Goal: Task Accomplishment & Management: Complete application form

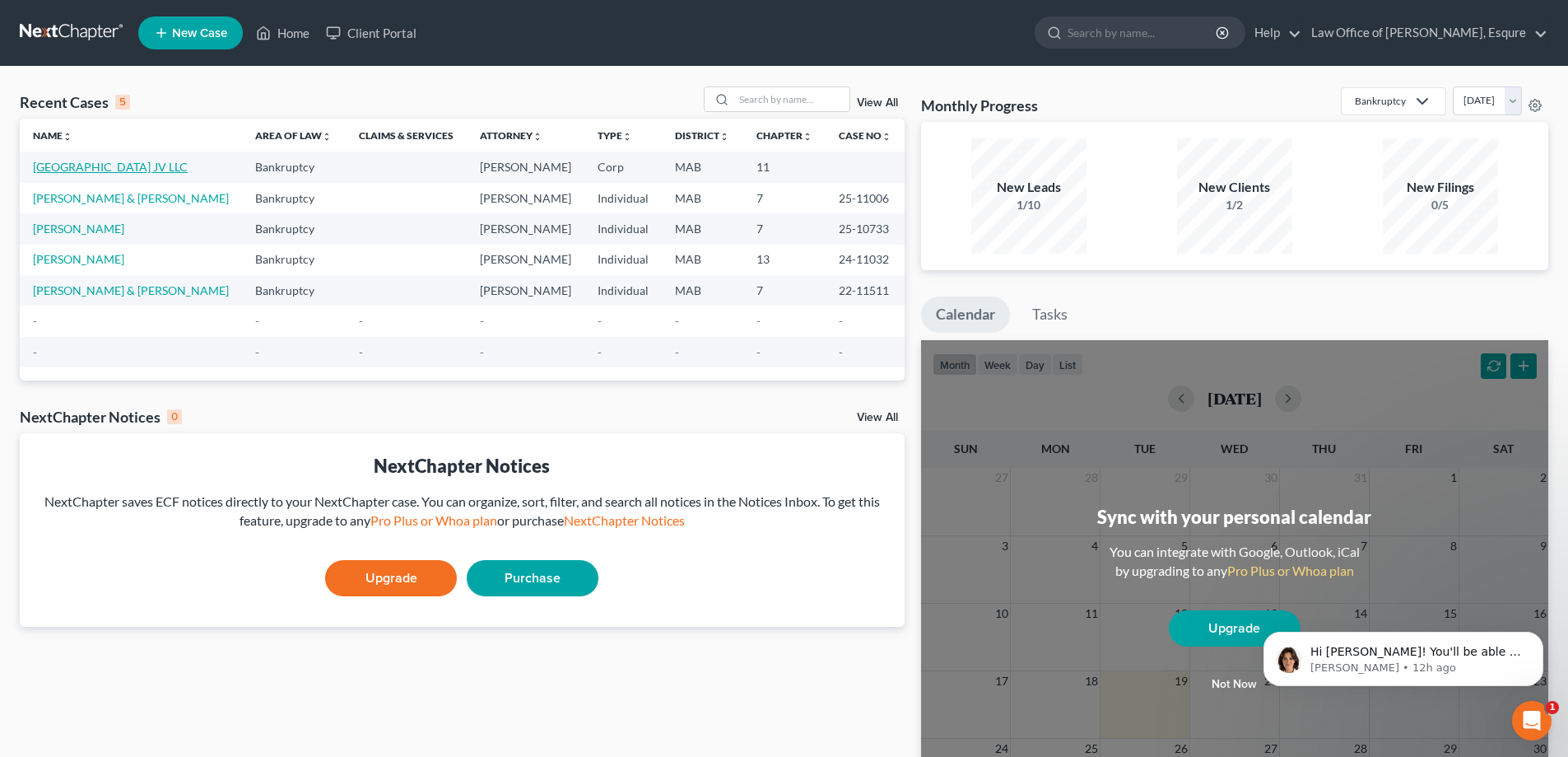
click at [123, 172] on link "[GEOGRAPHIC_DATA] JV LLC" at bounding box center [110, 166] width 155 height 14
select select "18"
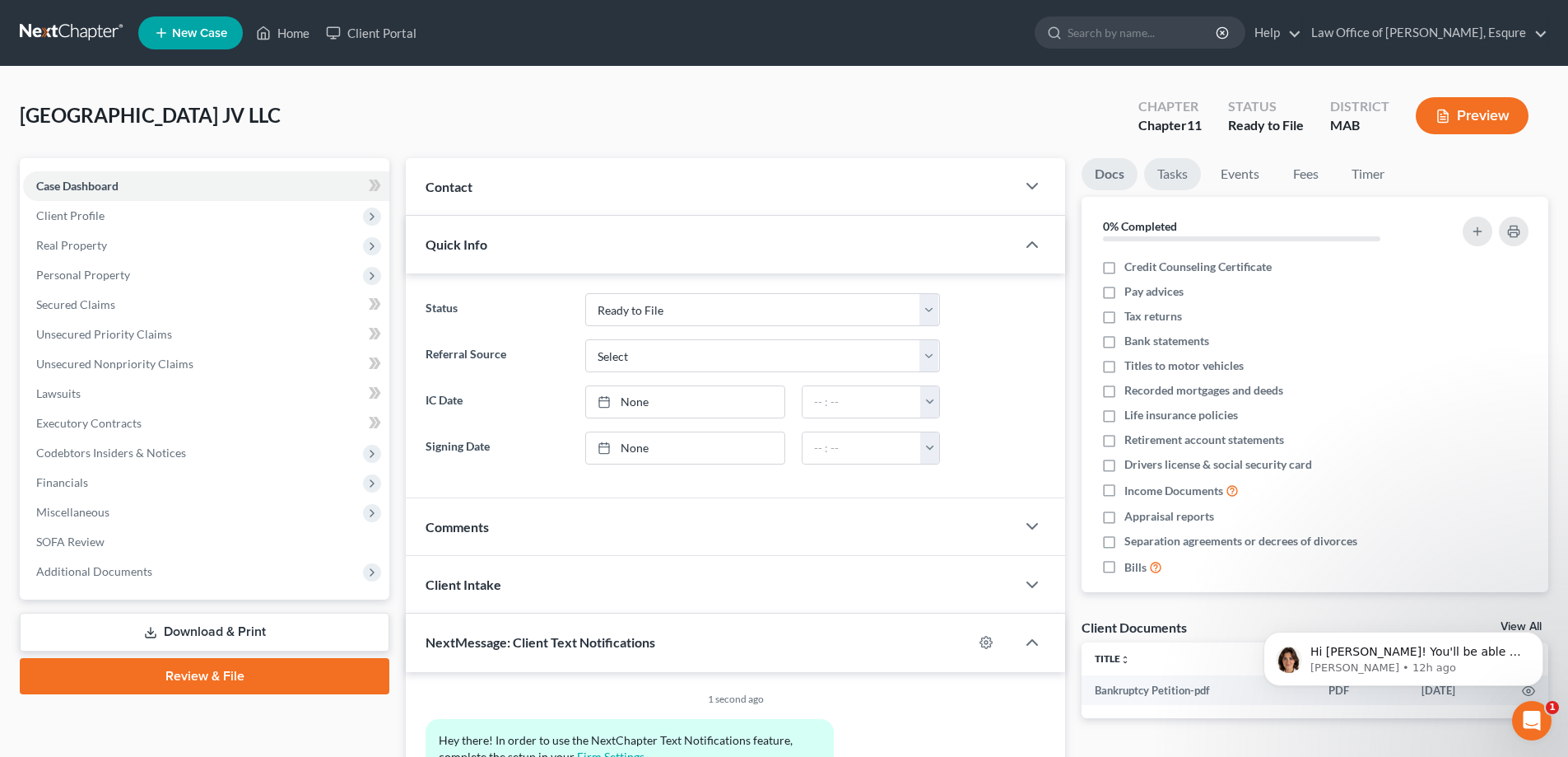
click at [1169, 173] on link "Tasks" at bounding box center [1172, 174] width 57 height 32
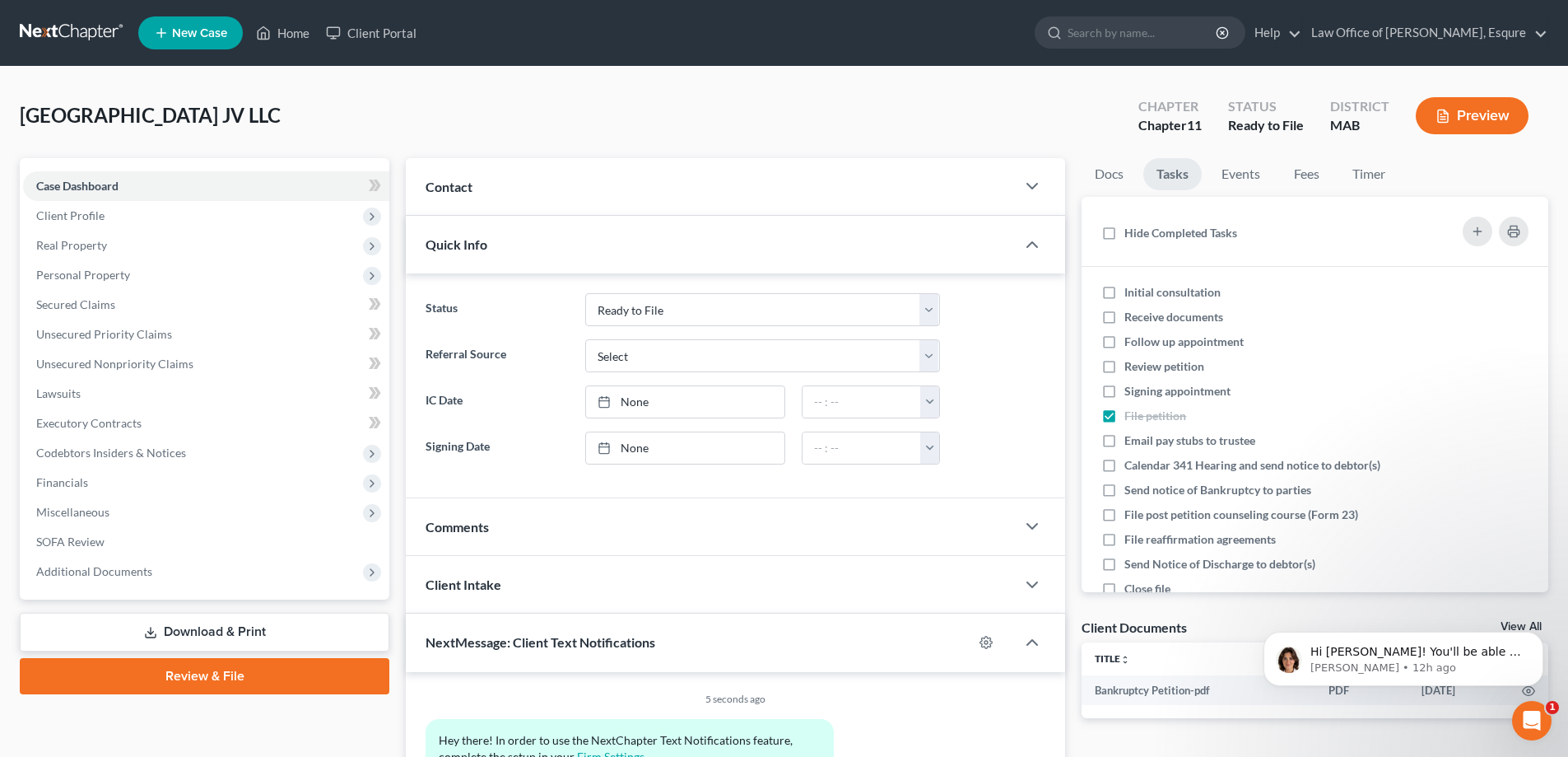
click at [208, 673] on link "Review & File" at bounding box center [205, 676] width 370 height 37
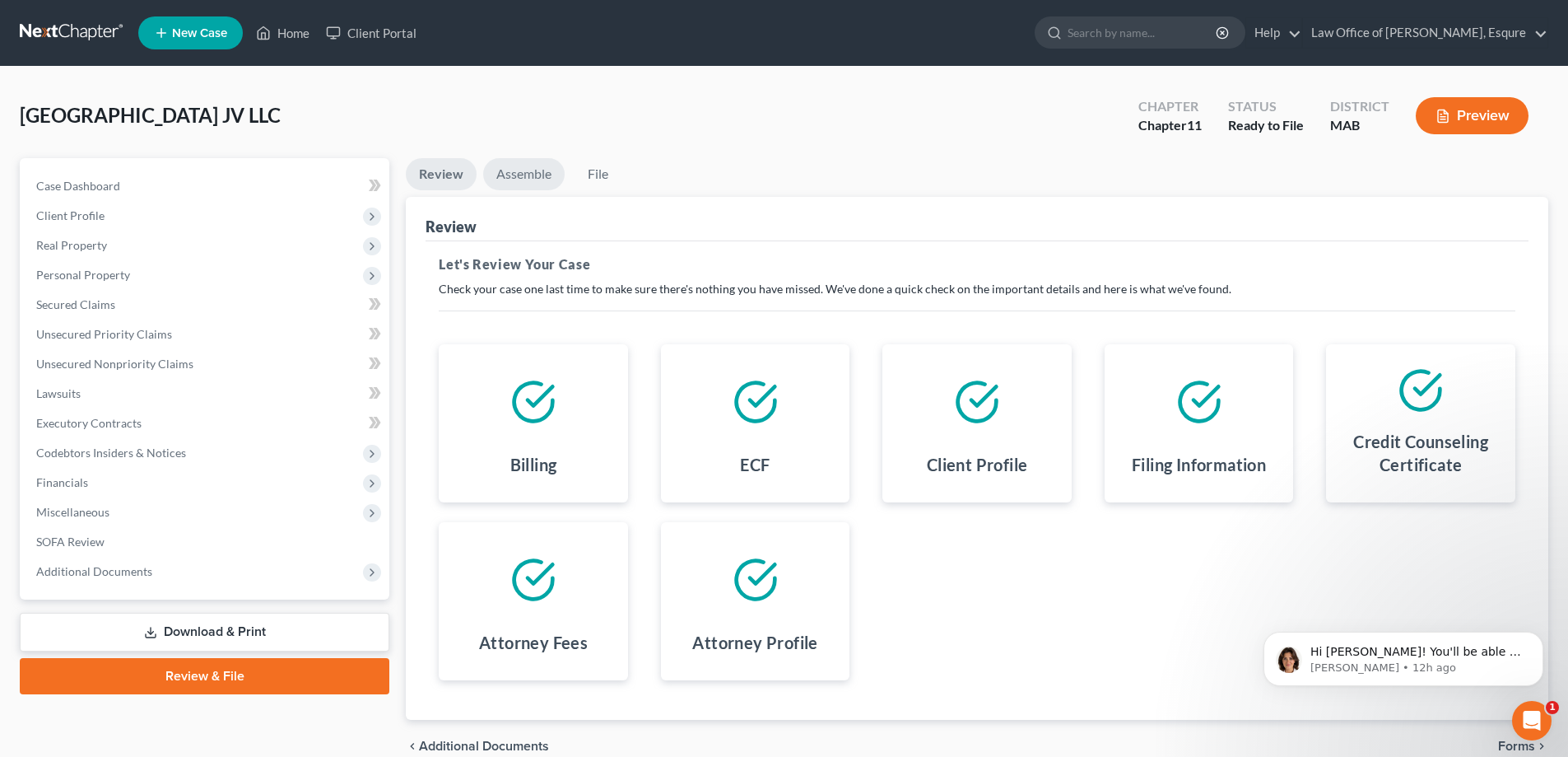
click at [527, 170] on link "Assemble" at bounding box center [524, 174] width 82 height 32
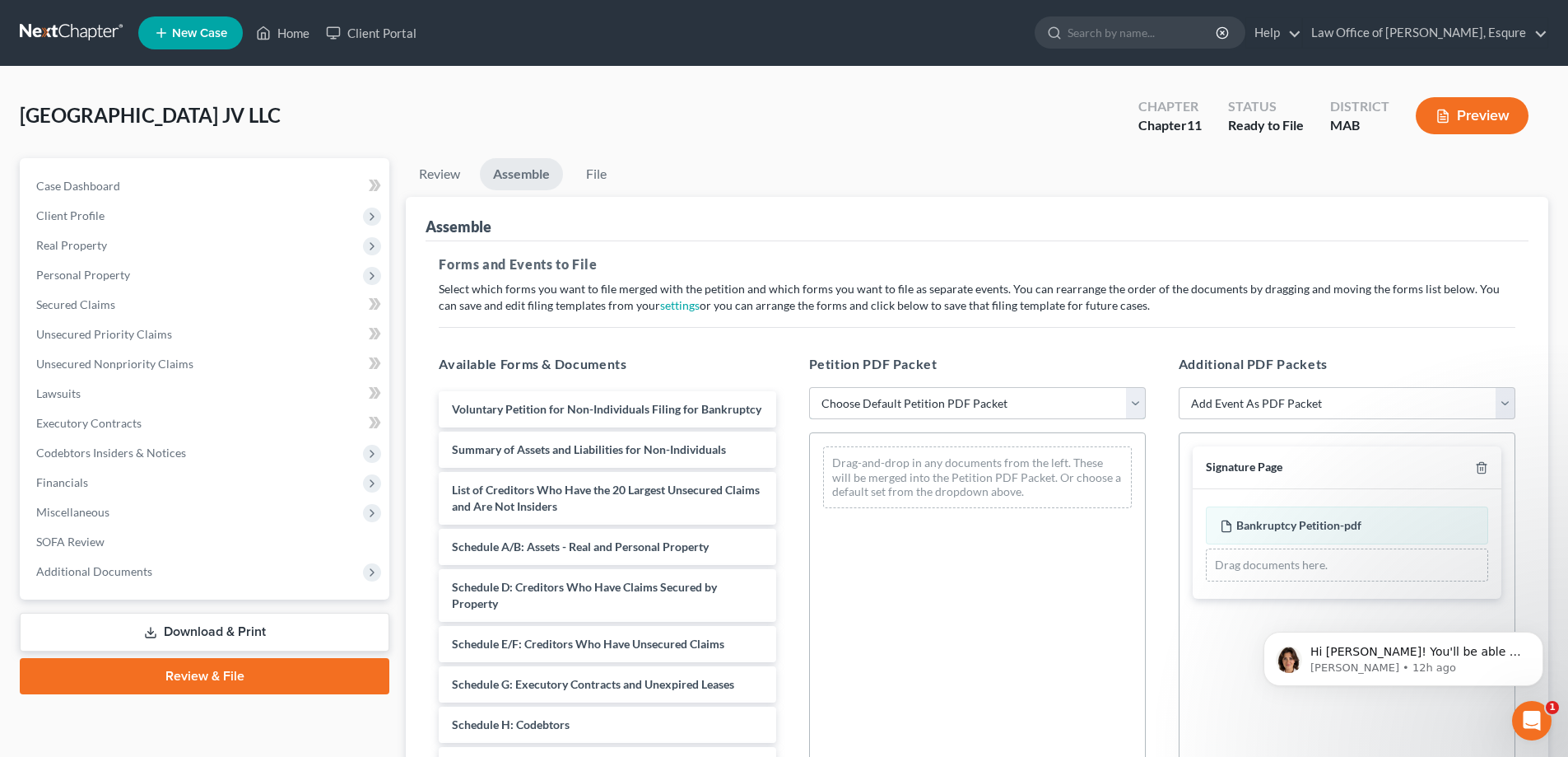
click at [936, 400] on select "Choose Default Petition PDF Packet Complete Bankruptcy Petition (all forms and …" at bounding box center [977, 403] width 336 height 33
select select "1"
click at [809, 387] on select "Choose Default Petition PDF Packet Complete Bankruptcy Petition (all forms and …" at bounding box center [977, 403] width 336 height 33
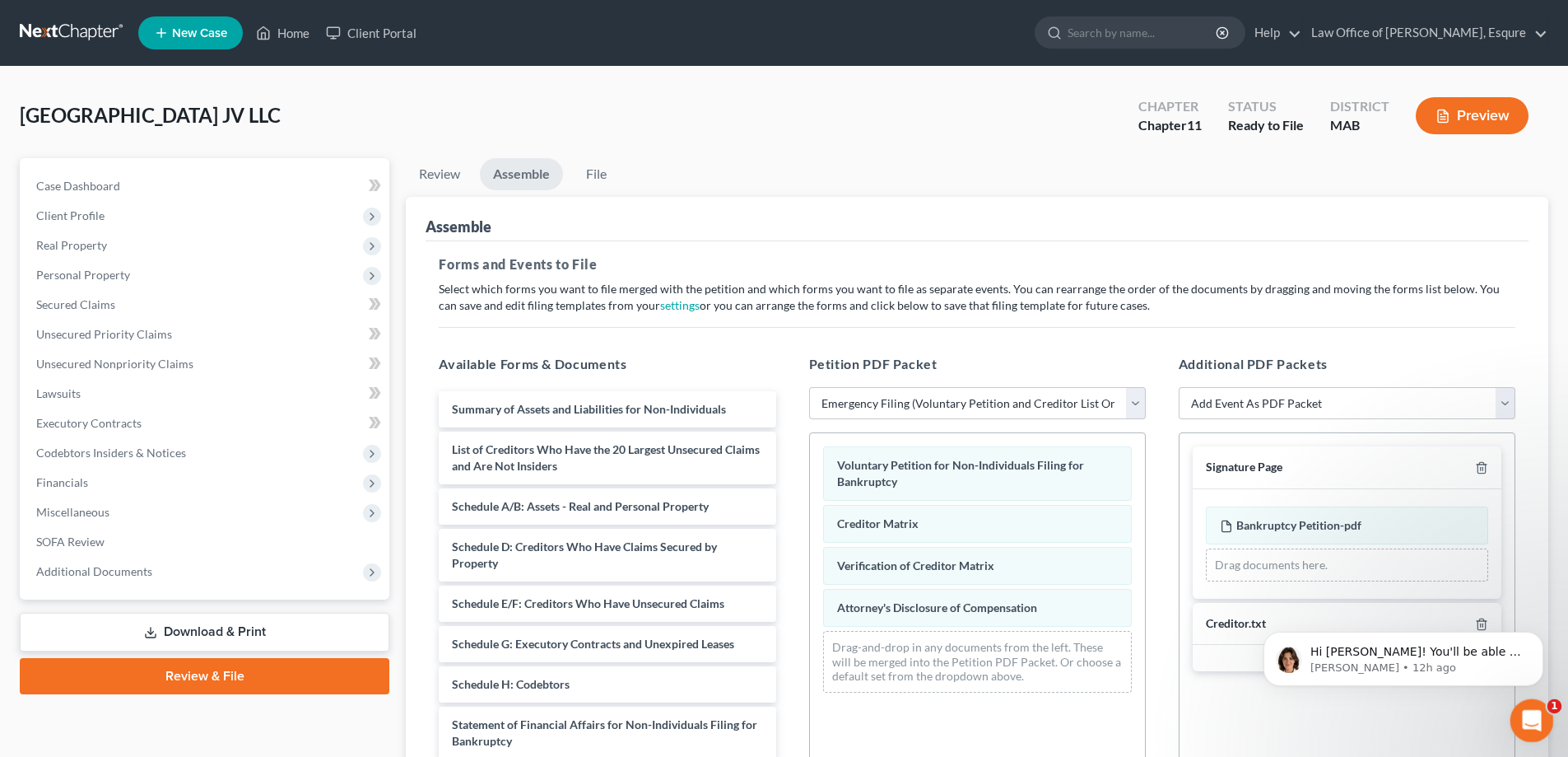
click at [1528, 718] on icon "Open Intercom Messenger" at bounding box center [1530, 719] width 27 height 27
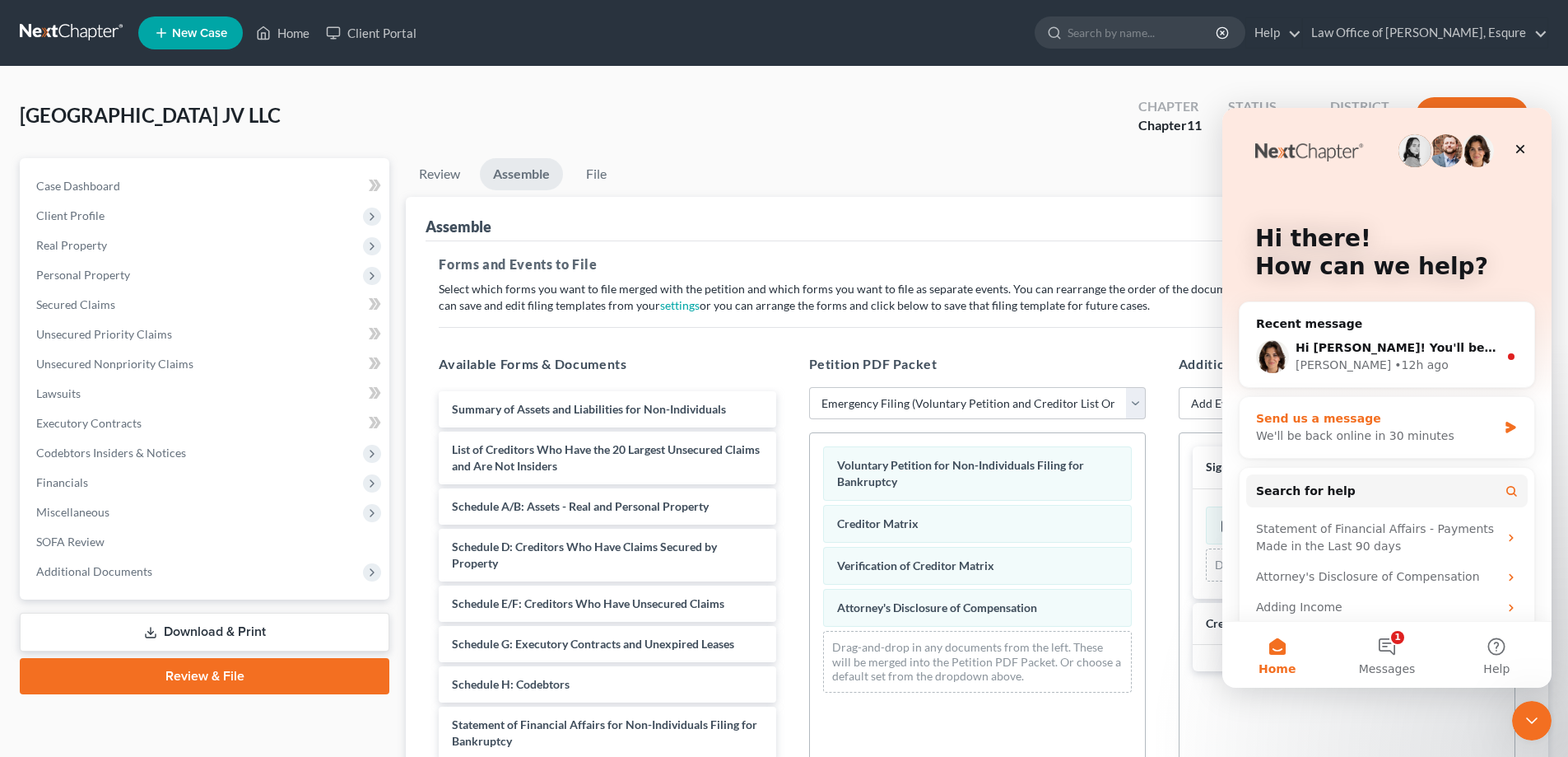
click at [1330, 431] on div "We'll be back online in 30 minutes" at bounding box center [1377, 436] width 241 height 17
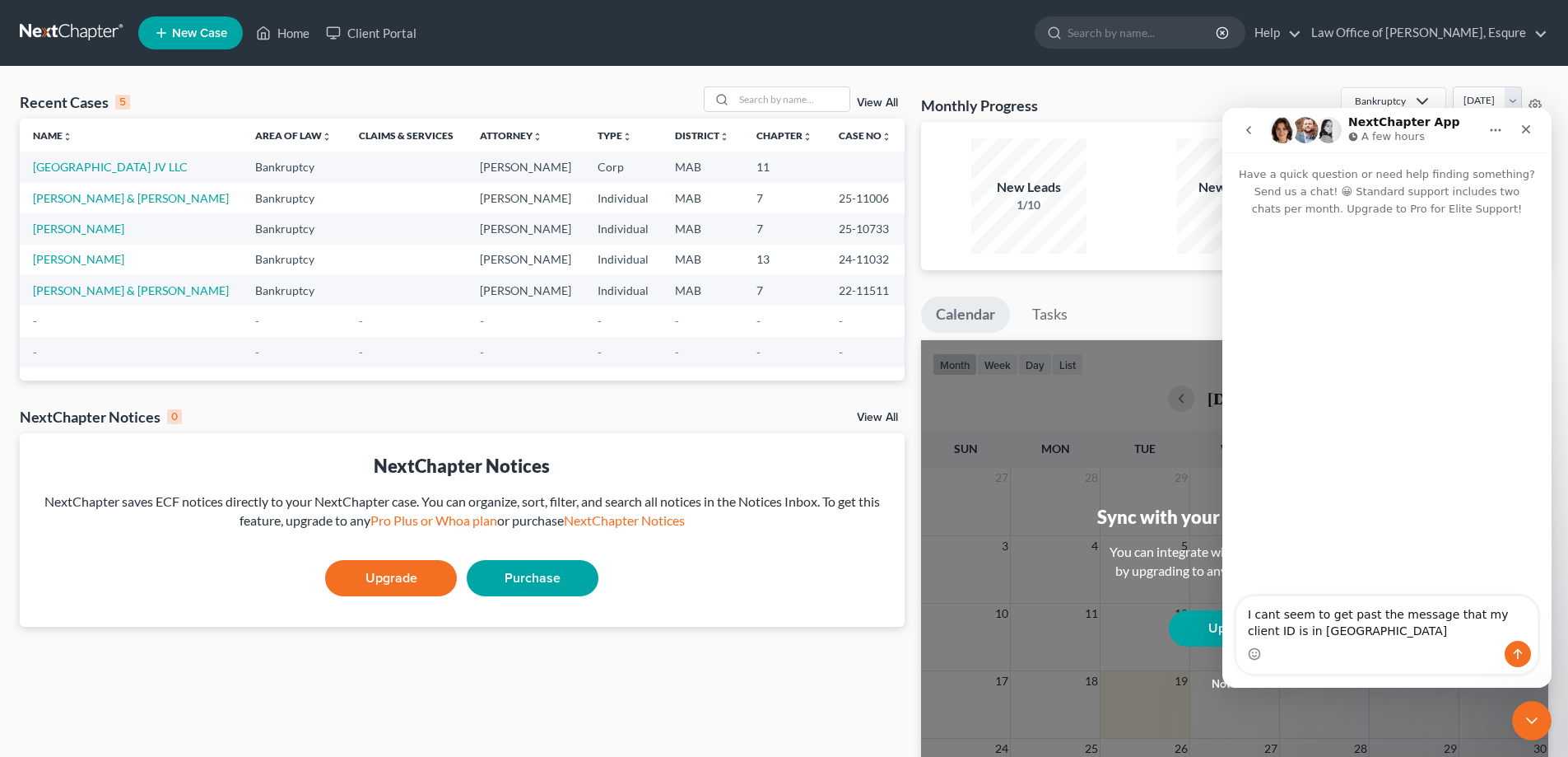
type textarea "I cant seem to get past the message that my client ID is in error"
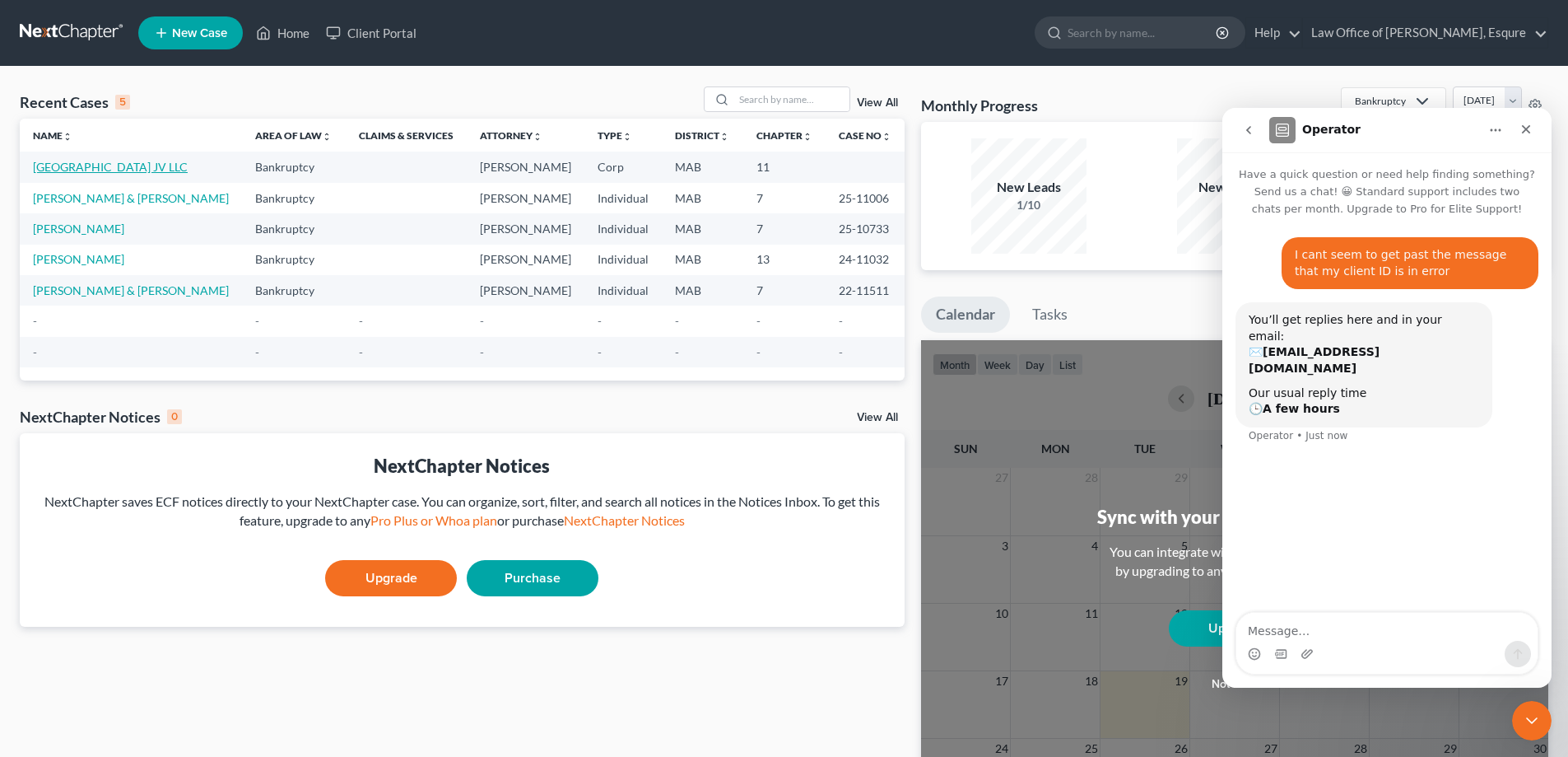
click at [152, 169] on link "[GEOGRAPHIC_DATA] JV LLC" at bounding box center [110, 166] width 155 height 14
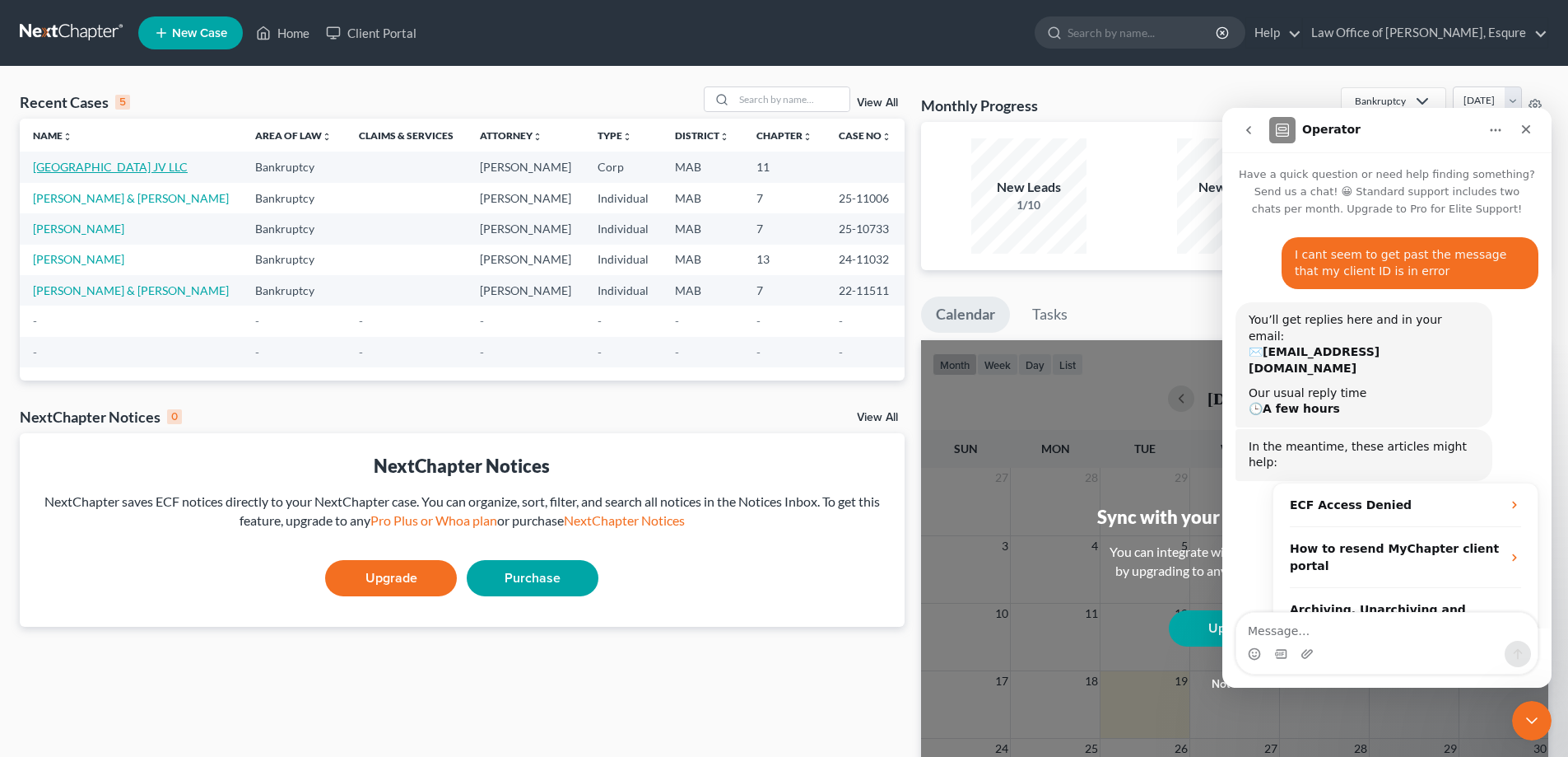
select select "18"
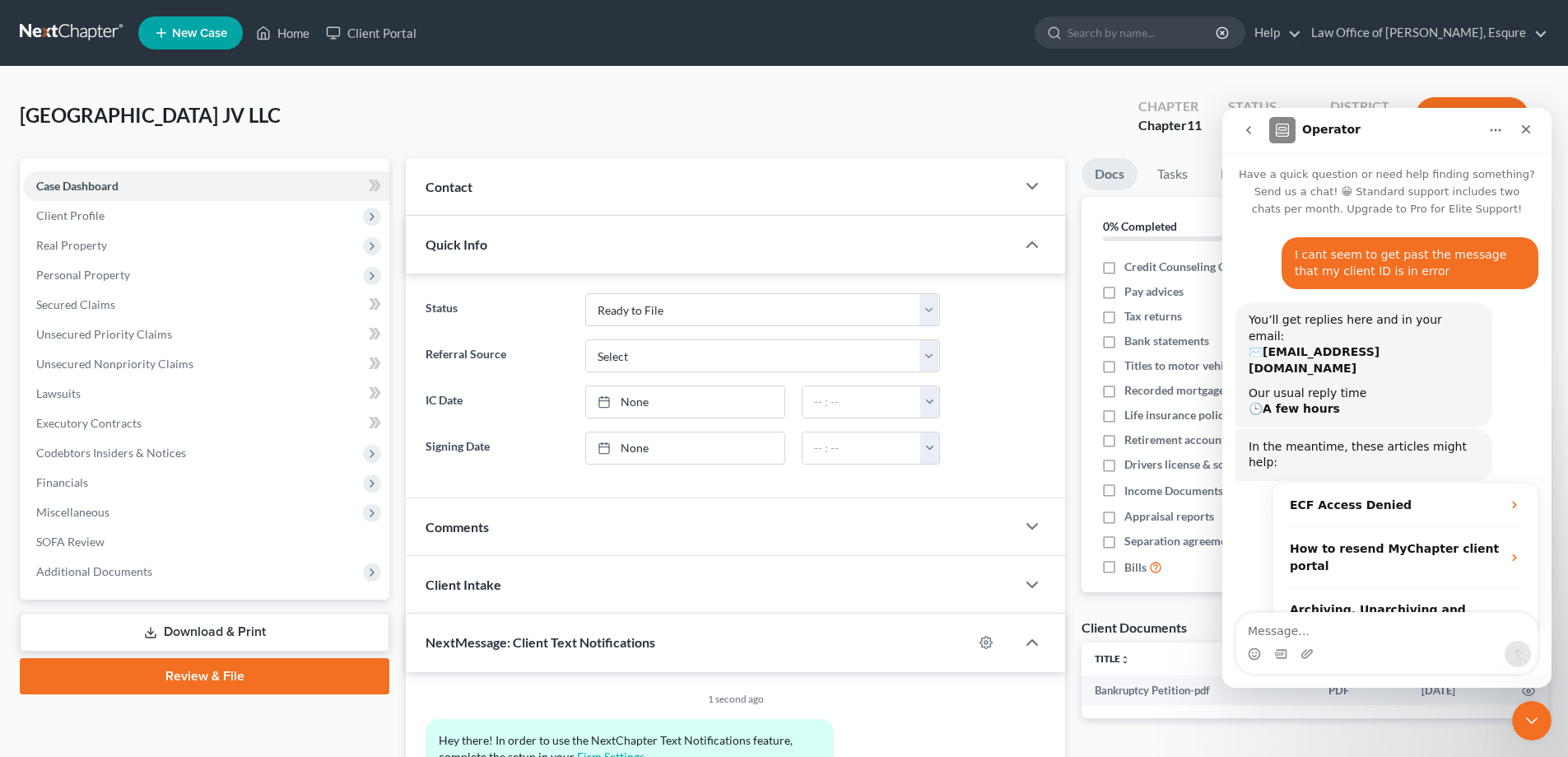
scroll to position [47, 0]
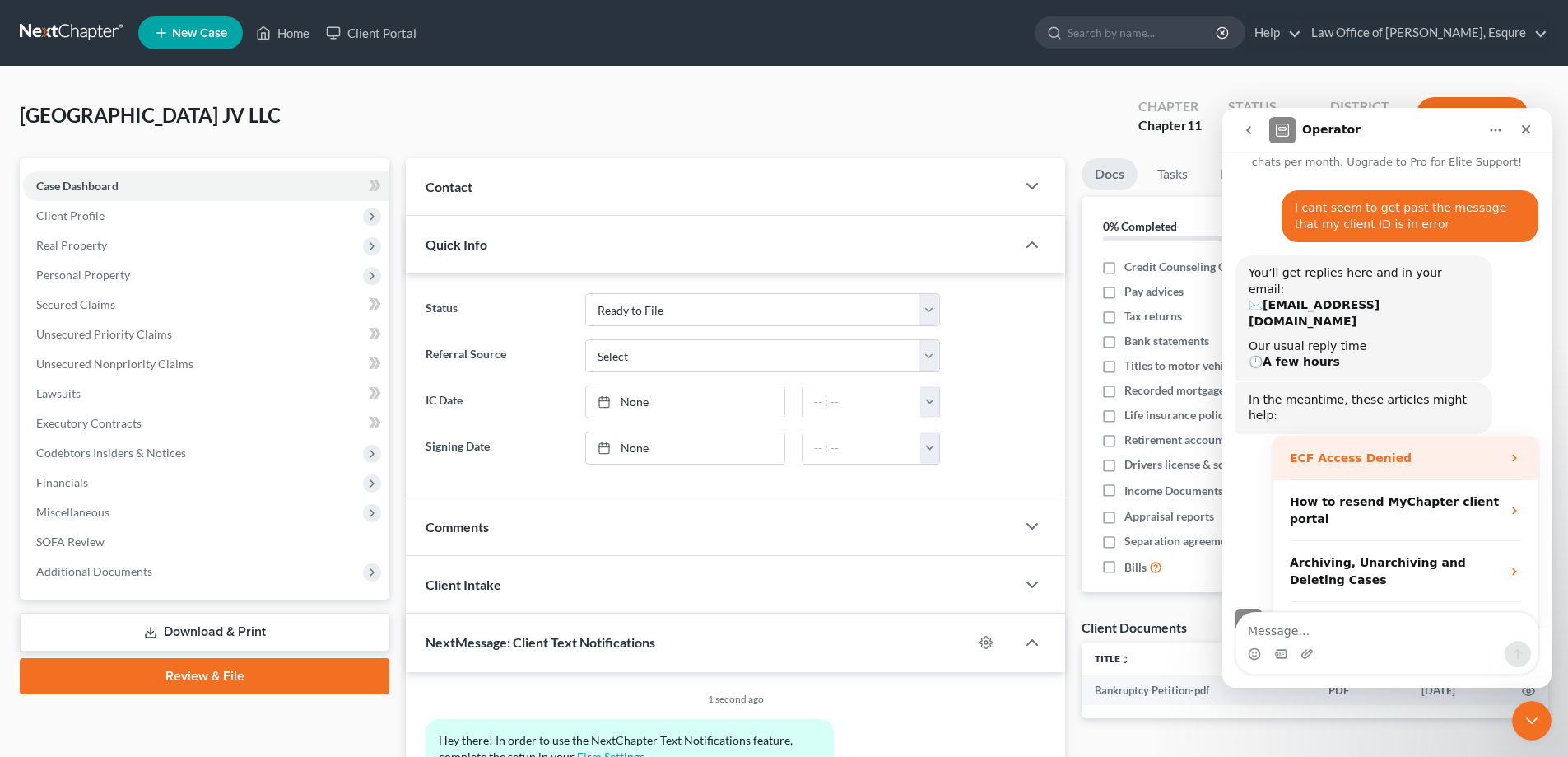
click at [1359, 452] on strong "ECF Access Denied" at bounding box center [1351, 458] width 122 height 13
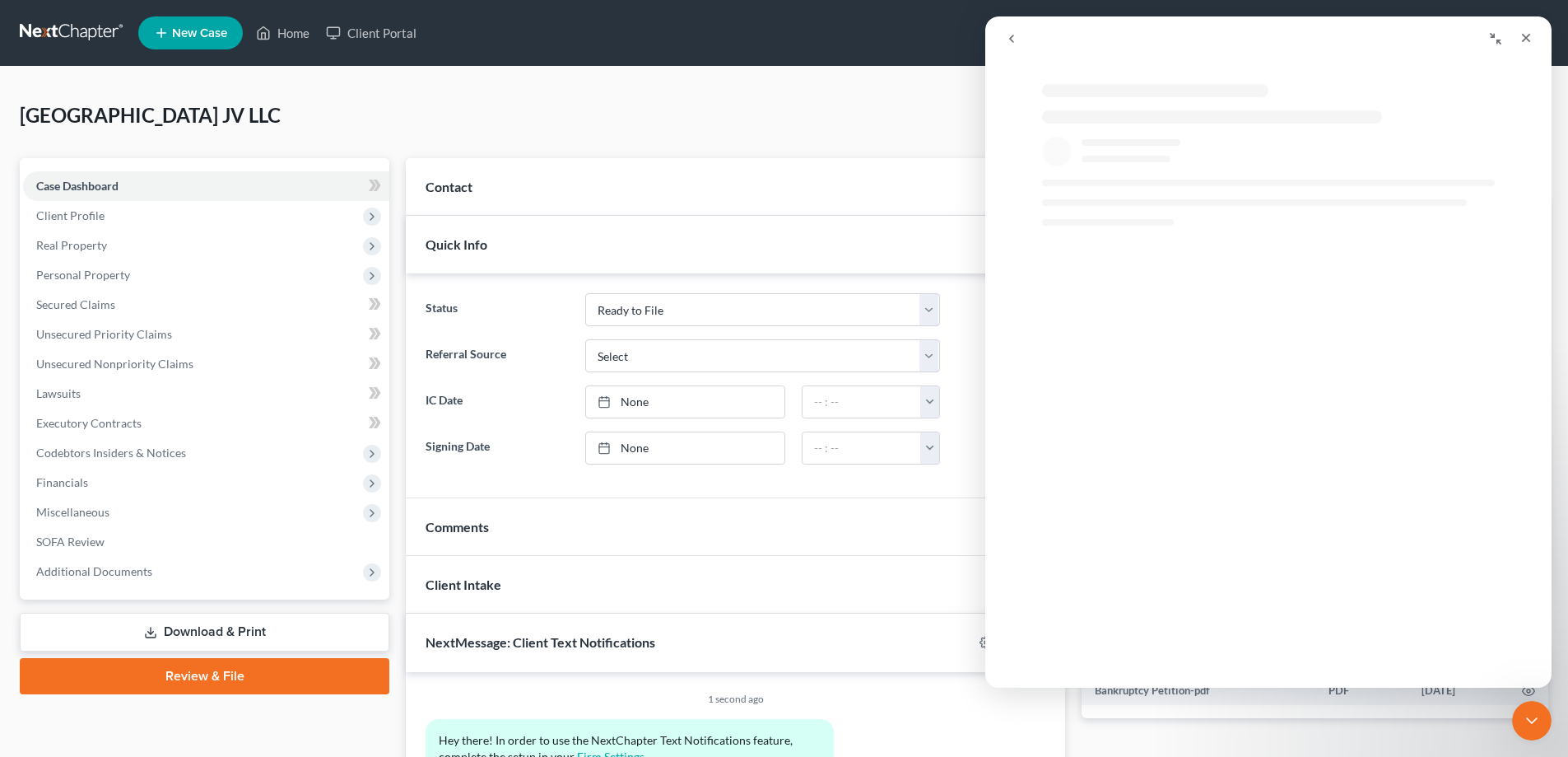
scroll to position [0, 0]
click at [1531, 37] on icon "Close" at bounding box center [1527, 38] width 13 height 13
